Goal: Communication & Community: Answer question/provide support

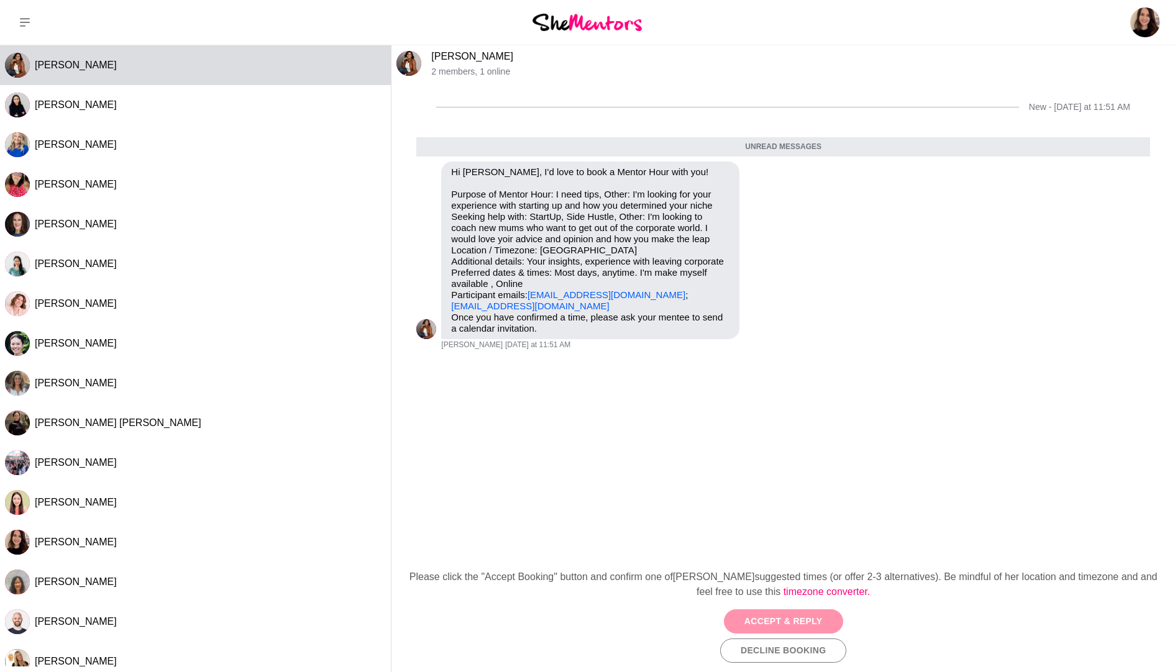
click at [801, 621] on button "Accept & Reply" at bounding box center [783, 622] width 119 height 24
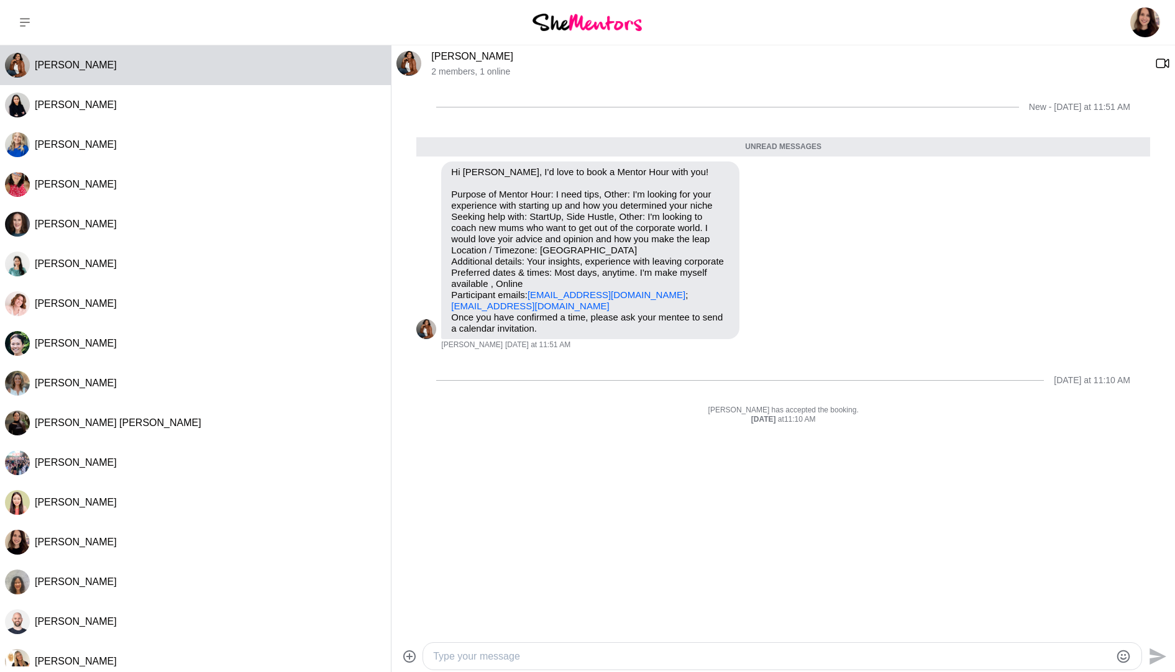
click at [499, 655] on textarea "Type your message" at bounding box center [771, 656] width 677 height 15
paste textarea "[URL][DOMAIN_NAME]"
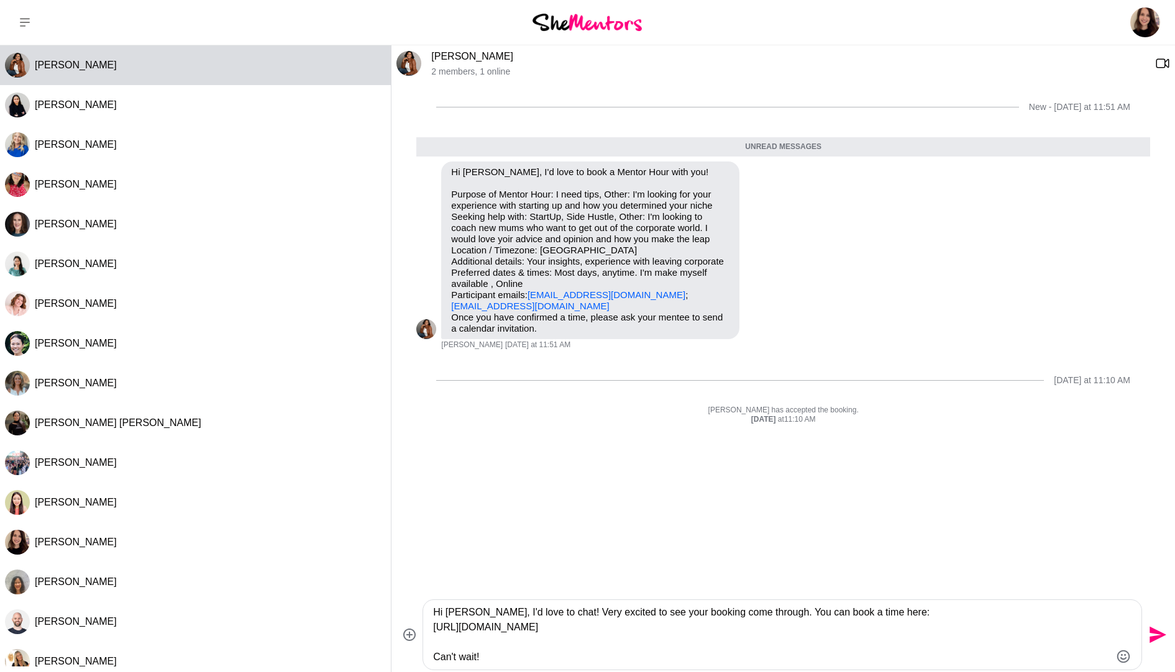
type textarea "Hi [PERSON_NAME], I'd love to chat! Very excited to see your booking come throu…"
click at [1157, 638] on icon "Send" at bounding box center [1158, 635] width 17 height 17
